Goal: Obtain resource: Download file/media

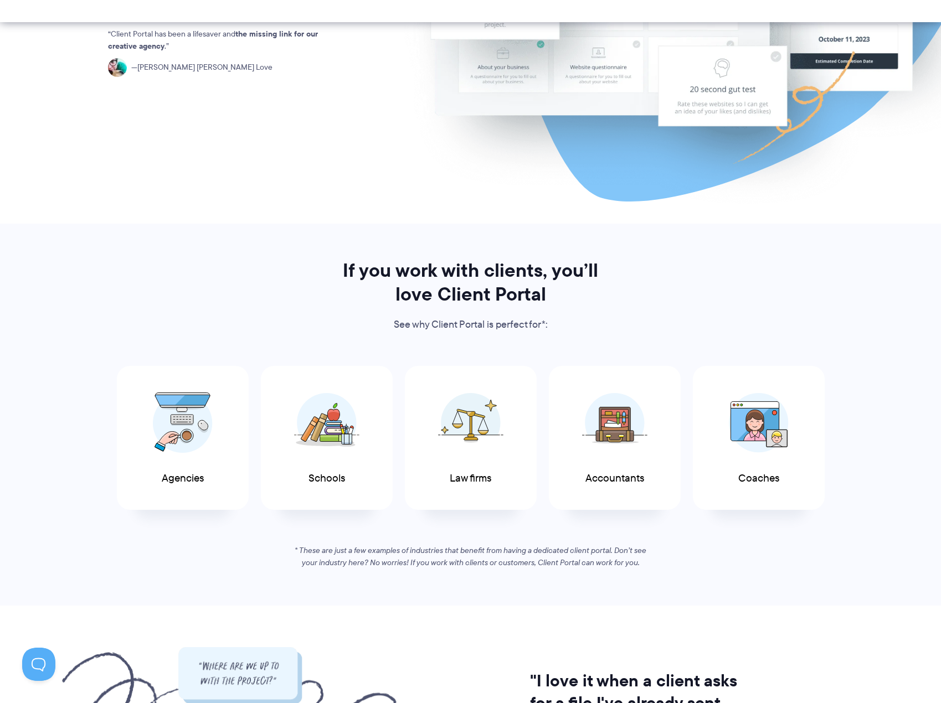
scroll to position [388, 0]
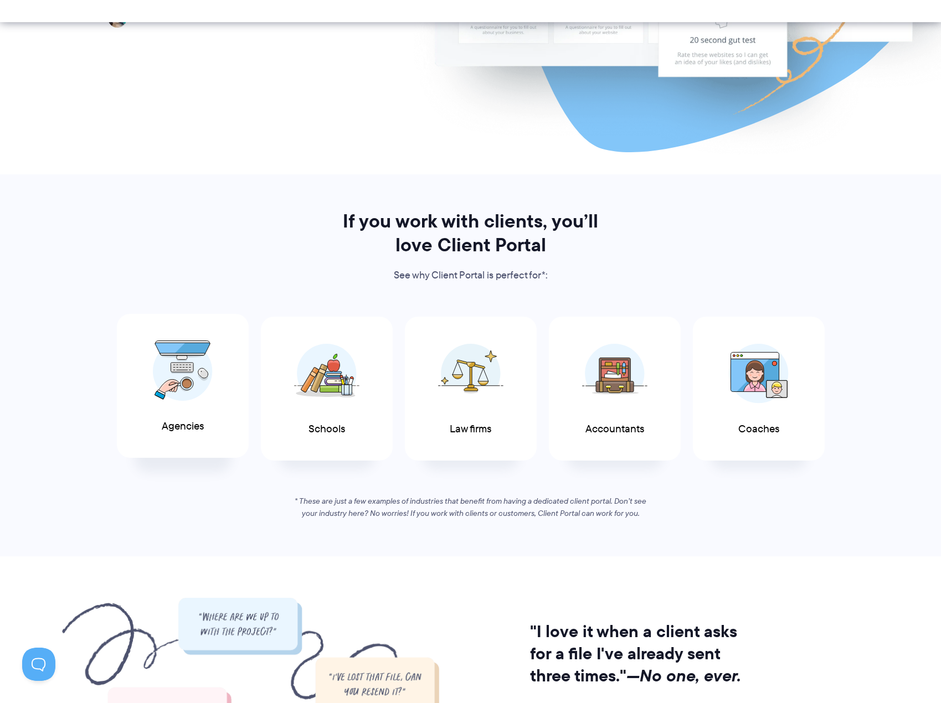
click at [202, 381] on img at bounding box center [183, 370] width 60 height 61
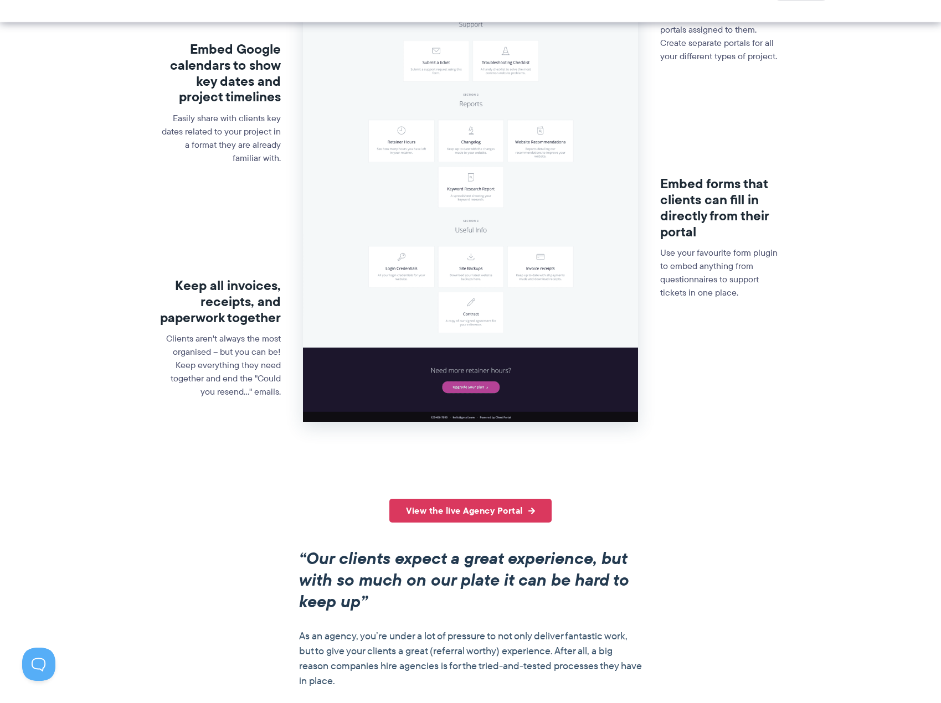
scroll to position [443, 0]
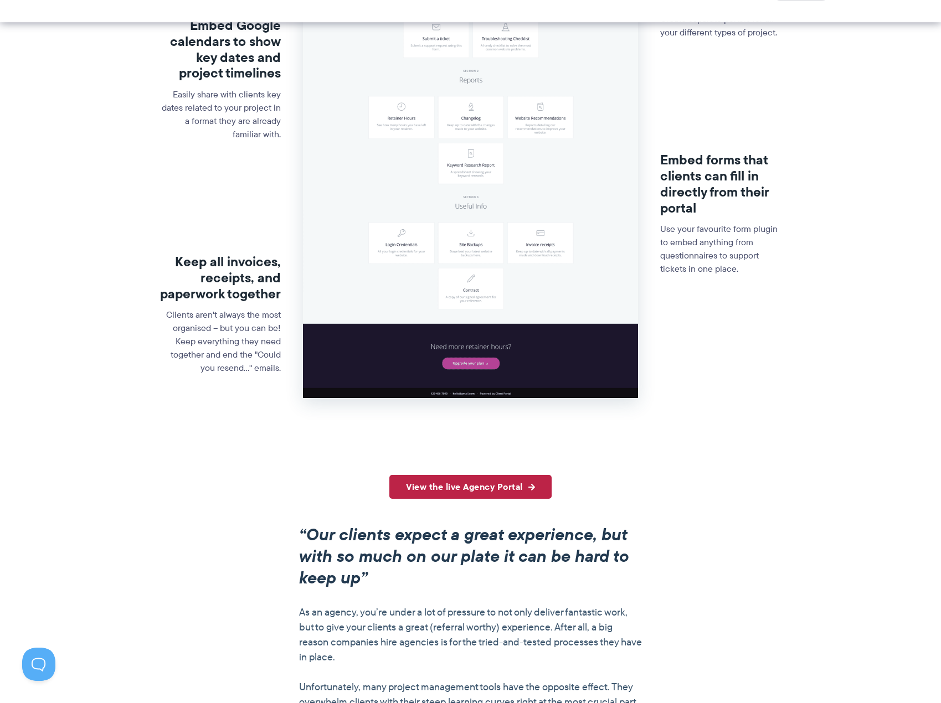
click at [440, 491] on link "View the live Agency Portal" at bounding box center [470, 487] width 162 height 24
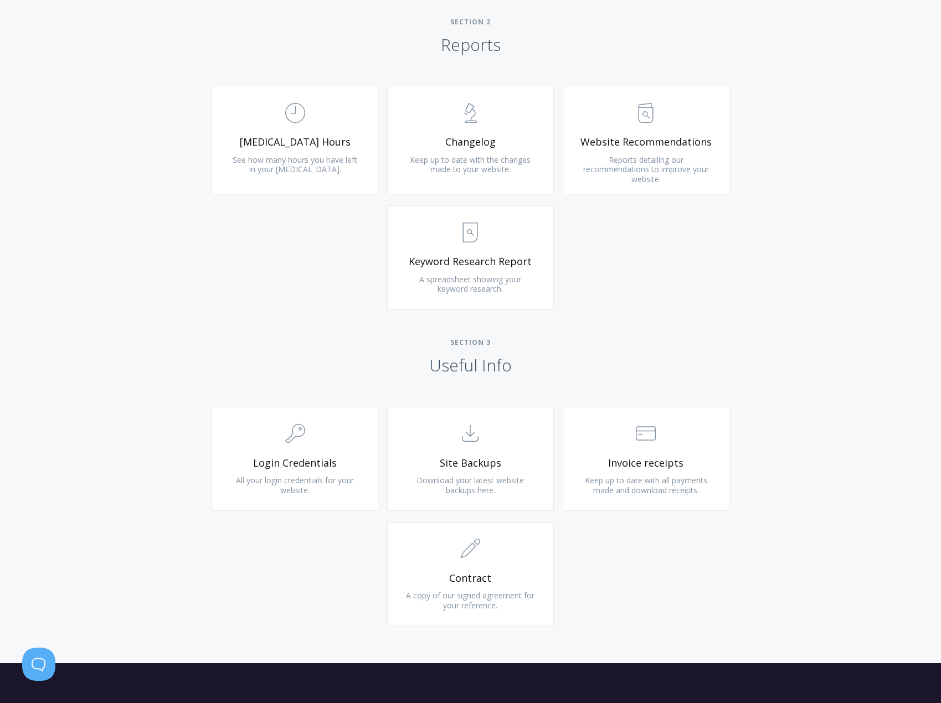
scroll to position [830, 0]
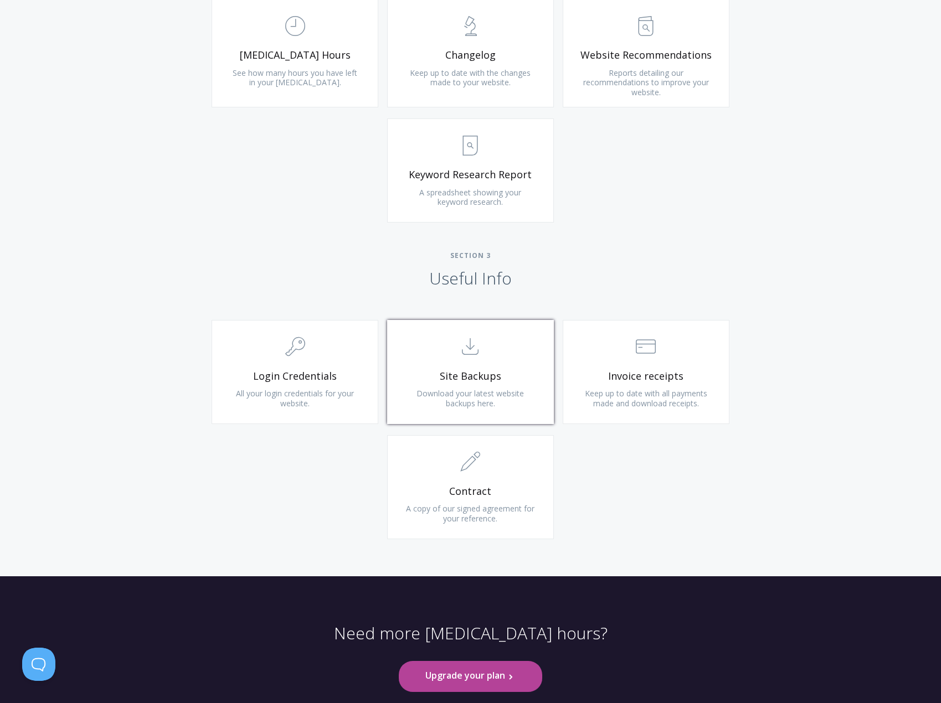
click at [462, 395] on span "Download your latest website backups here." at bounding box center [469, 398] width 107 height 20
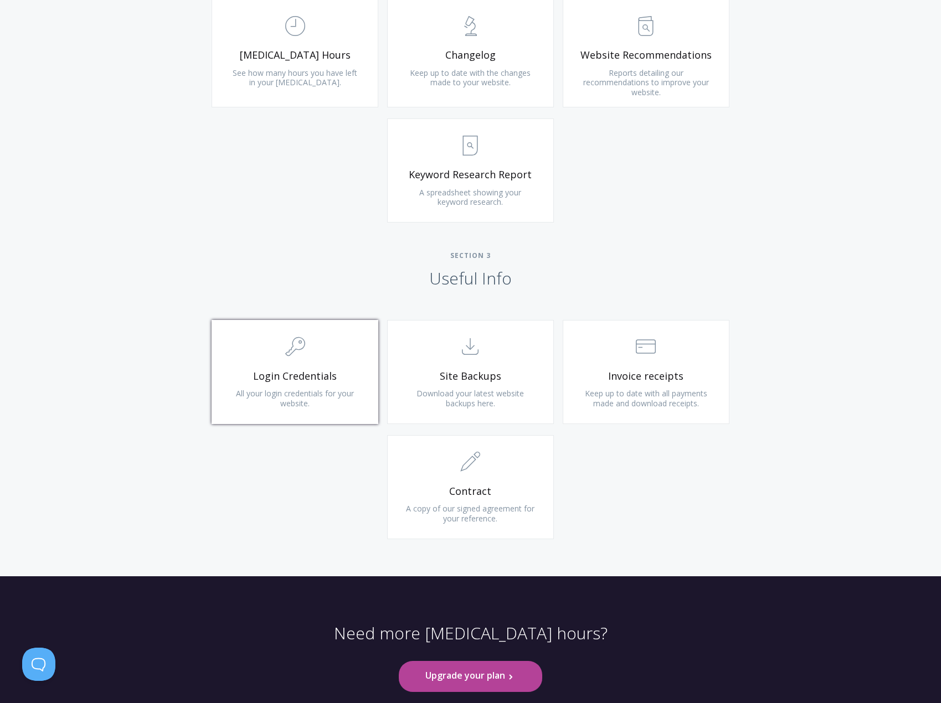
click at [319, 375] on span "Login Credentials" at bounding box center [295, 376] width 132 height 13
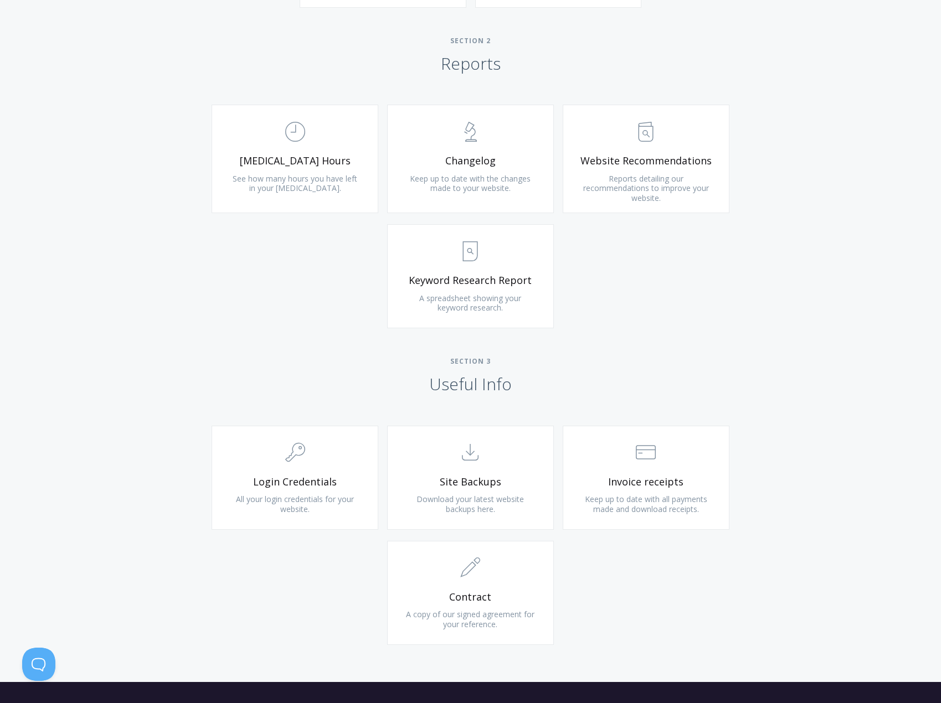
scroll to position [720, 0]
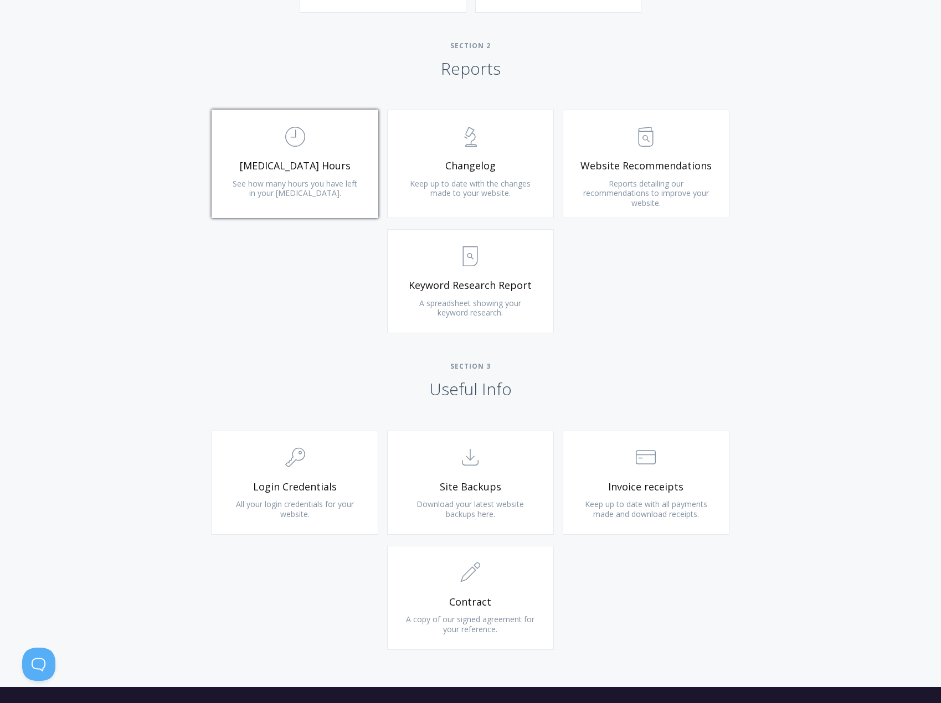
click at [306, 186] on span "See how many hours you have left in your retainer." at bounding box center [295, 188] width 125 height 20
click at [625, 173] on link ".st0{fill:none;stroke:#000000;stroke-width:2;stroke-miterlimit:10;} Untitled-13…" at bounding box center [645, 164] width 167 height 109
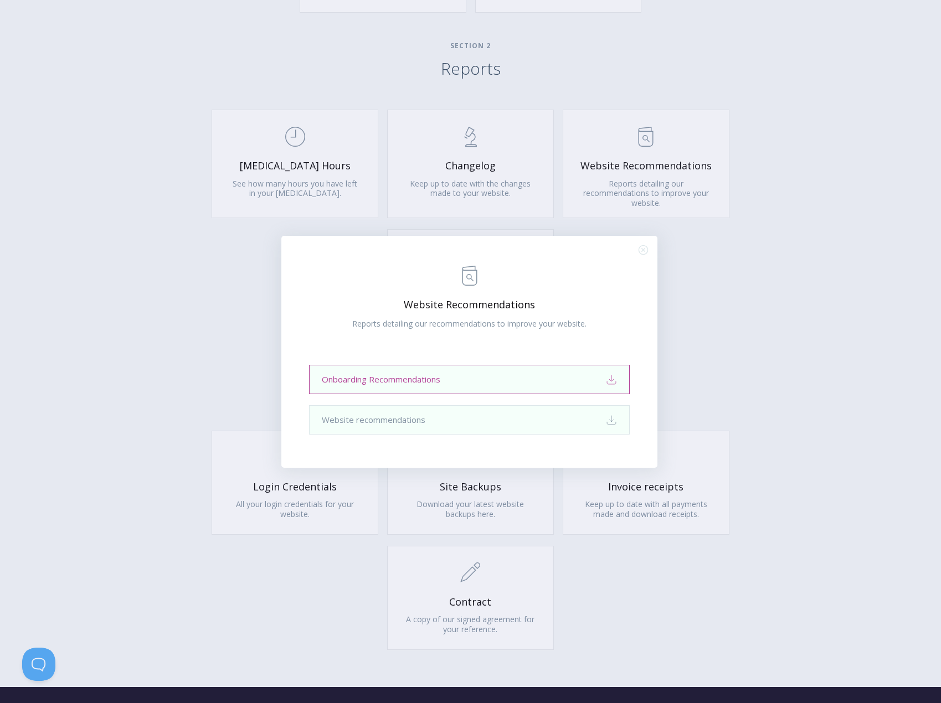
click at [612, 380] on icon "Download" at bounding box center [611, 379] width 11 height 11
click at [646, 253] on icon ".st0{fill:none;stroke:#000000;stroke-width:2;stroke-miterlimit:10;} Close" at bounding box center [642, 249] width 9 height 9
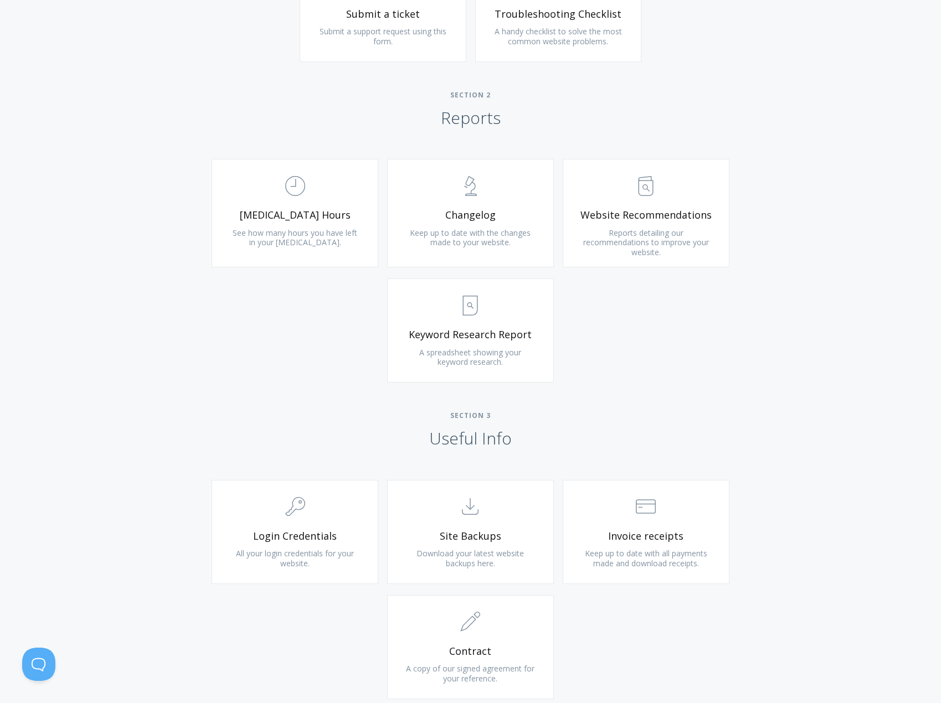
scroll to position [498, 0]
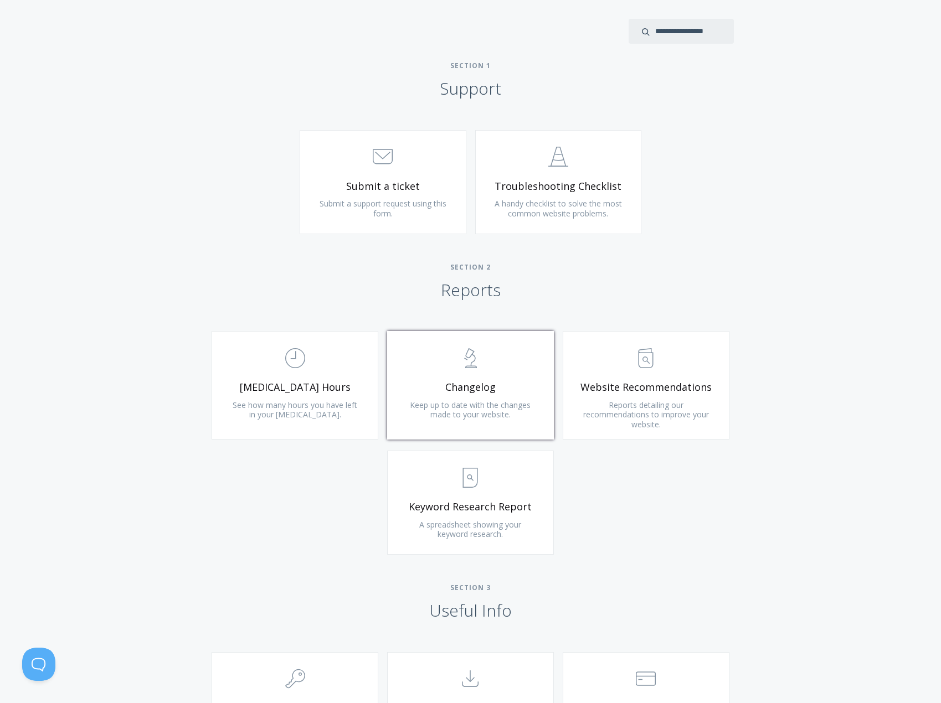
click at [480, 378] on link ".st0{fill:none;stroke:#000000;stroke-width:2;stroke-miterlimit:10;} Untitled-25…" at bounding box center [470, 385] width 167 height 109
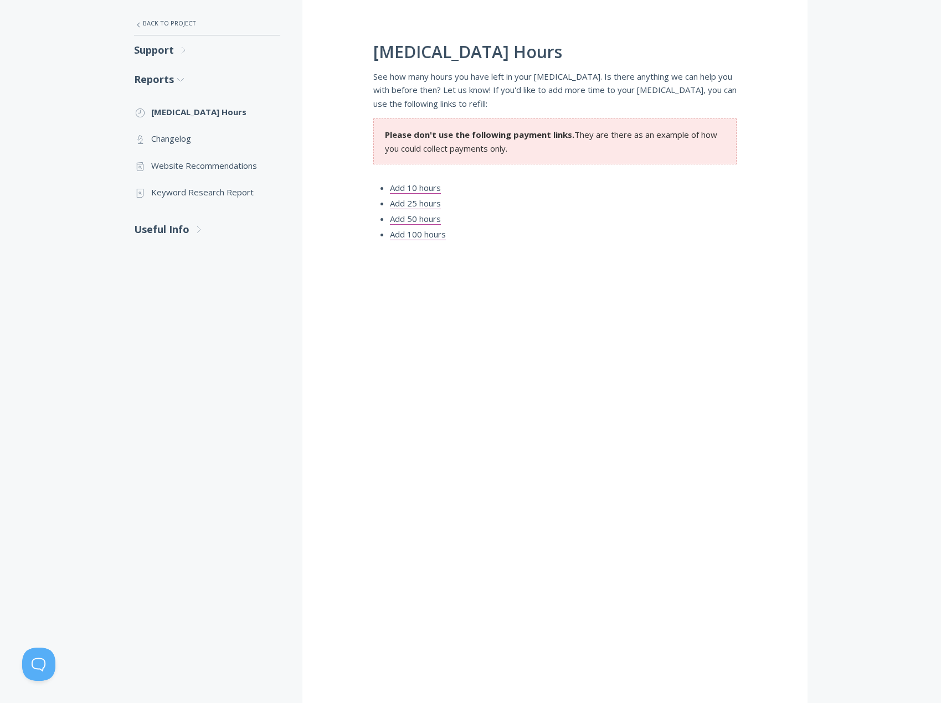
scroll to position [277, 0]
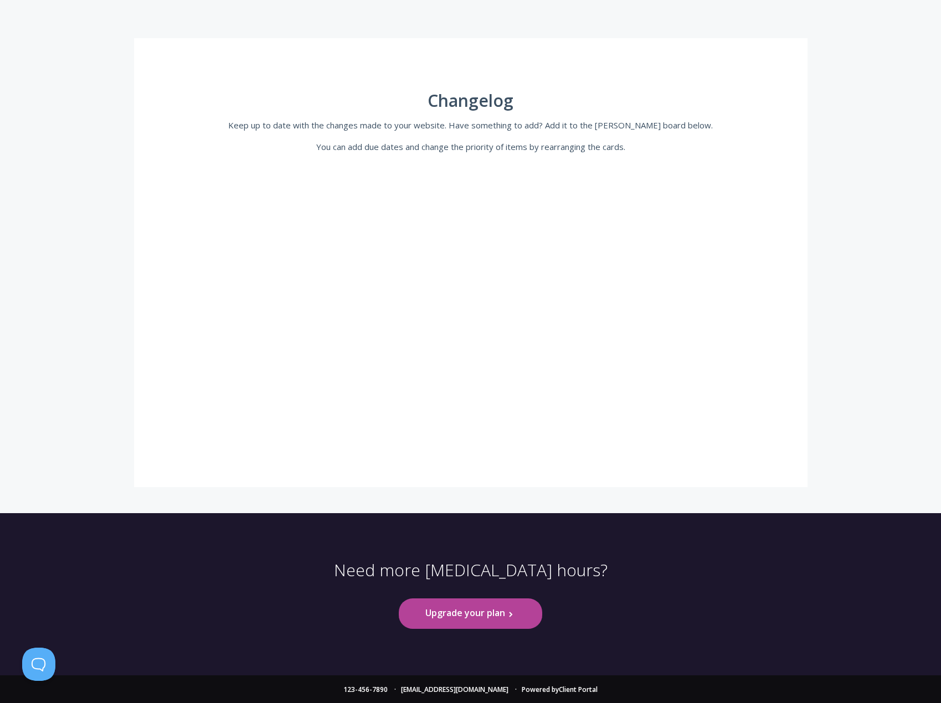
scroll to position [188, 0]
